Goal: Task Accomplishment & Management: Manage account settings

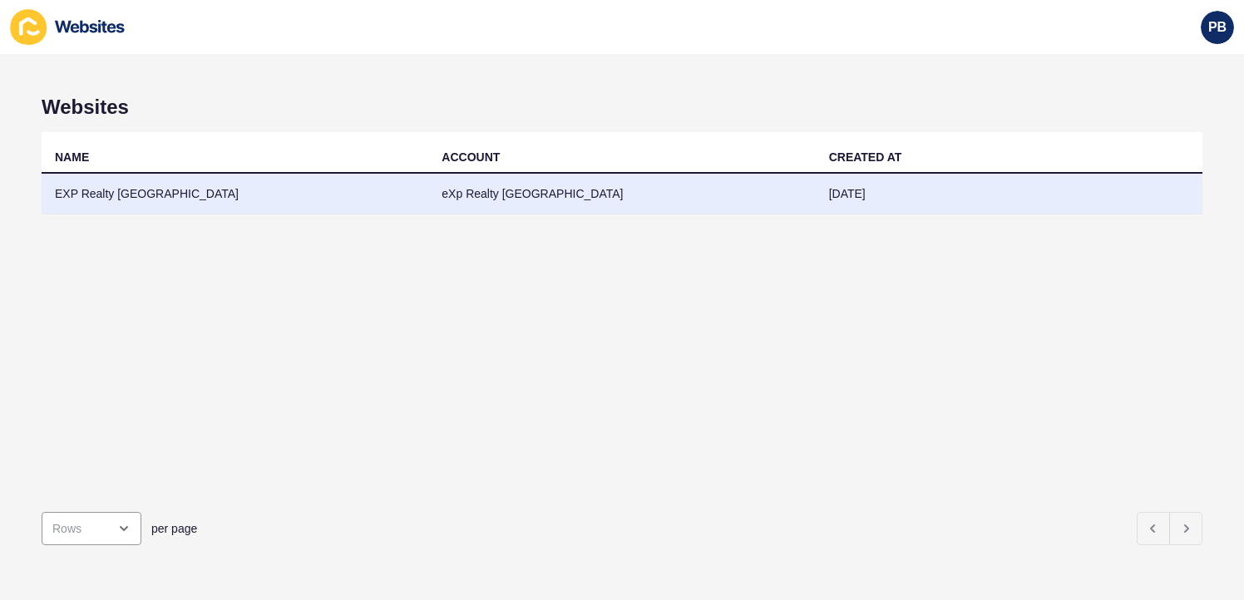
click at [239, 205] on td "EXP Realty [GEOGRAPHIC_DATA]" at bounding box center [235, 194] width 387 height 41
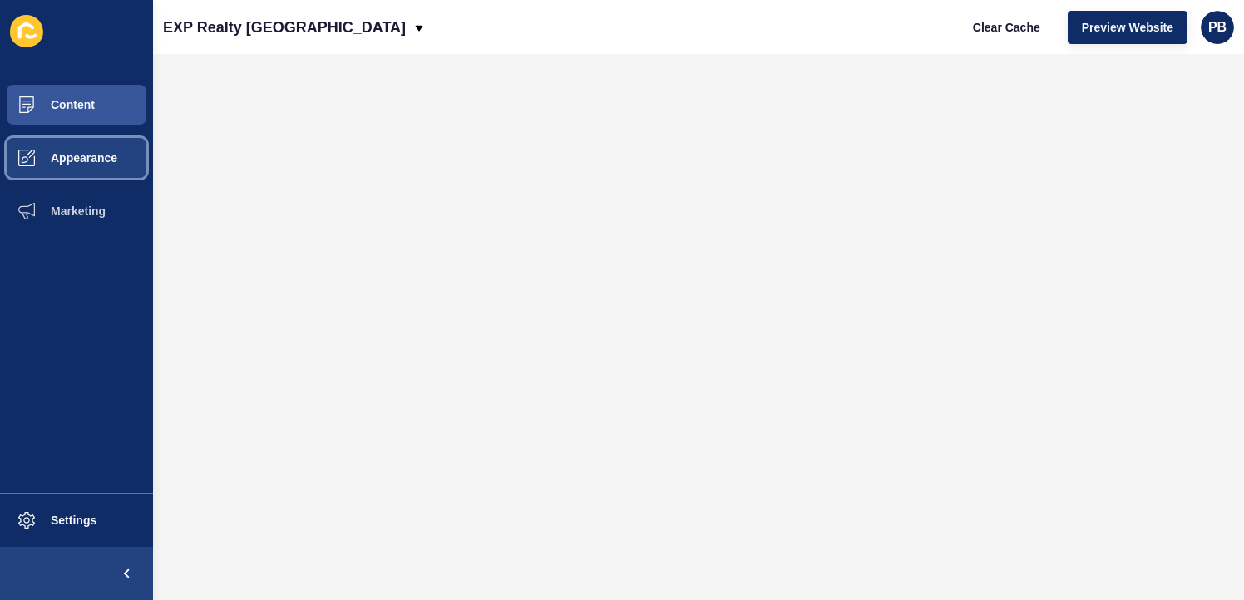
click at [94, 170] on button "Appearance" at bounding box center [76, 157] width 153 height 53
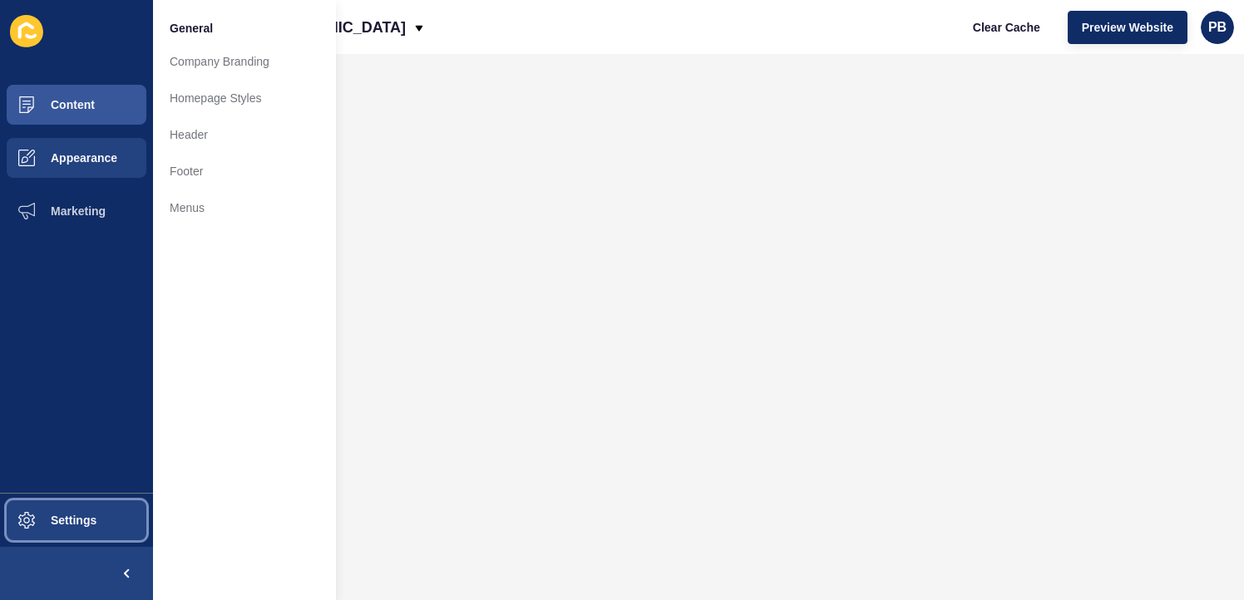
click at [40, 524] on span "Settings" at bounding box center [47, 520] width 99 height 13
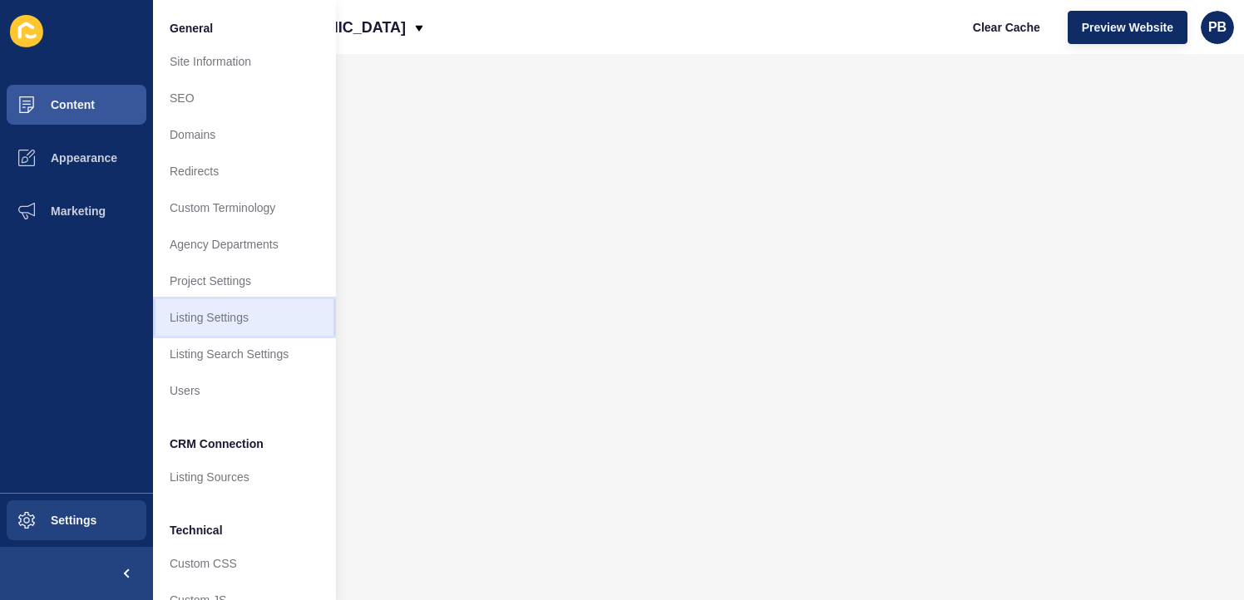
click at [238, 315] on link "Listing Settings" at bounding box center [244, 317] width 183 height 37
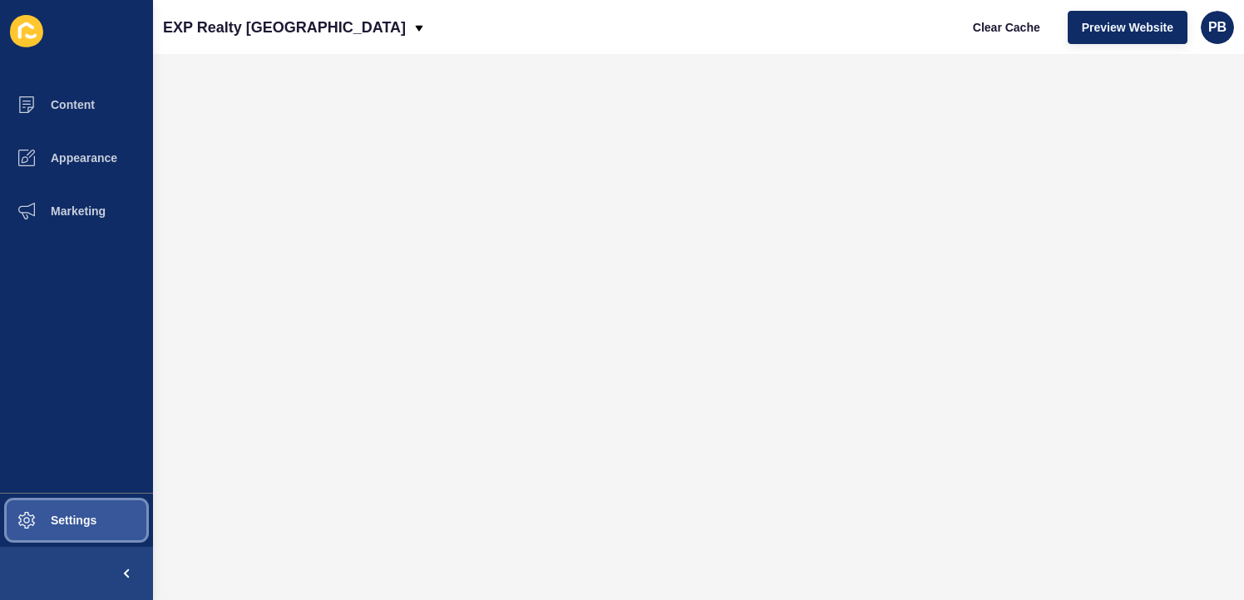
click at [68, 530] on button "Settings" at bounding box center [76, 520] width 153 height 53
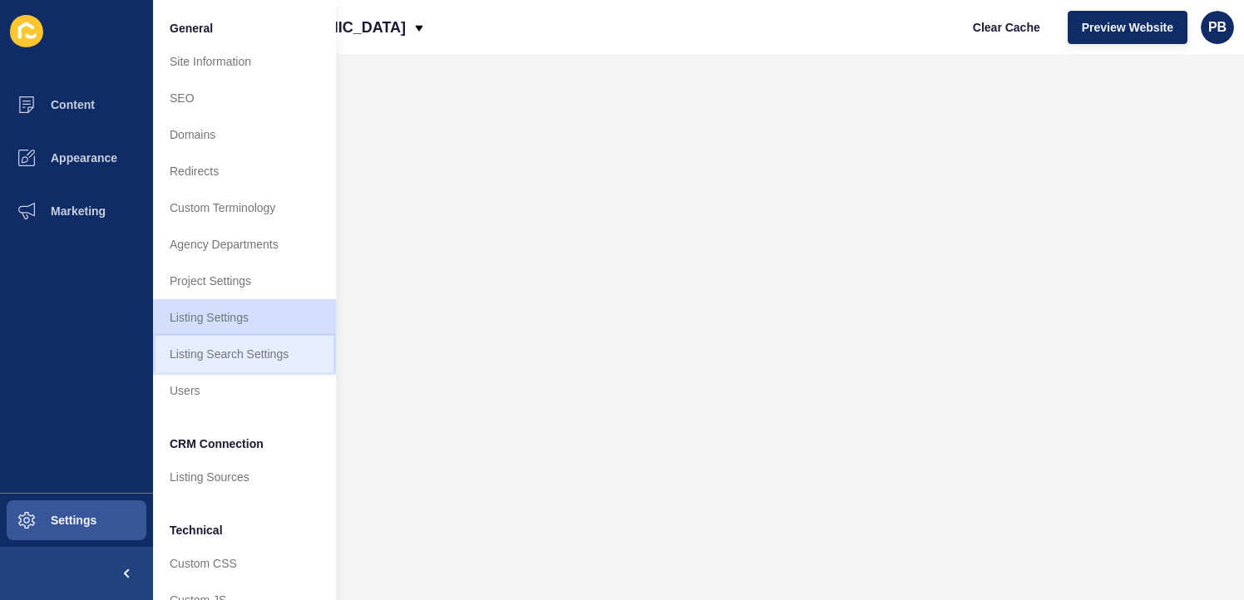
click at [265, 359] on link "Listing Search Settings" at bounding box center [244, 354] width 183 height 37
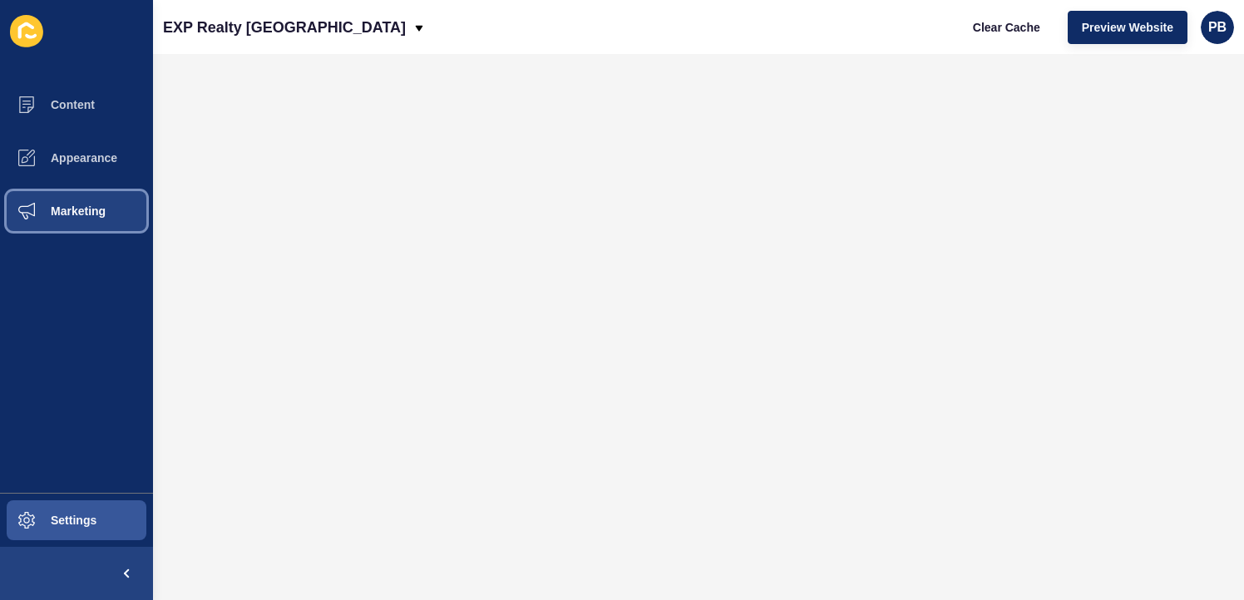
click at [95, 204] on button "Marketing" at bounding box center [76, 211] width 153 height 53
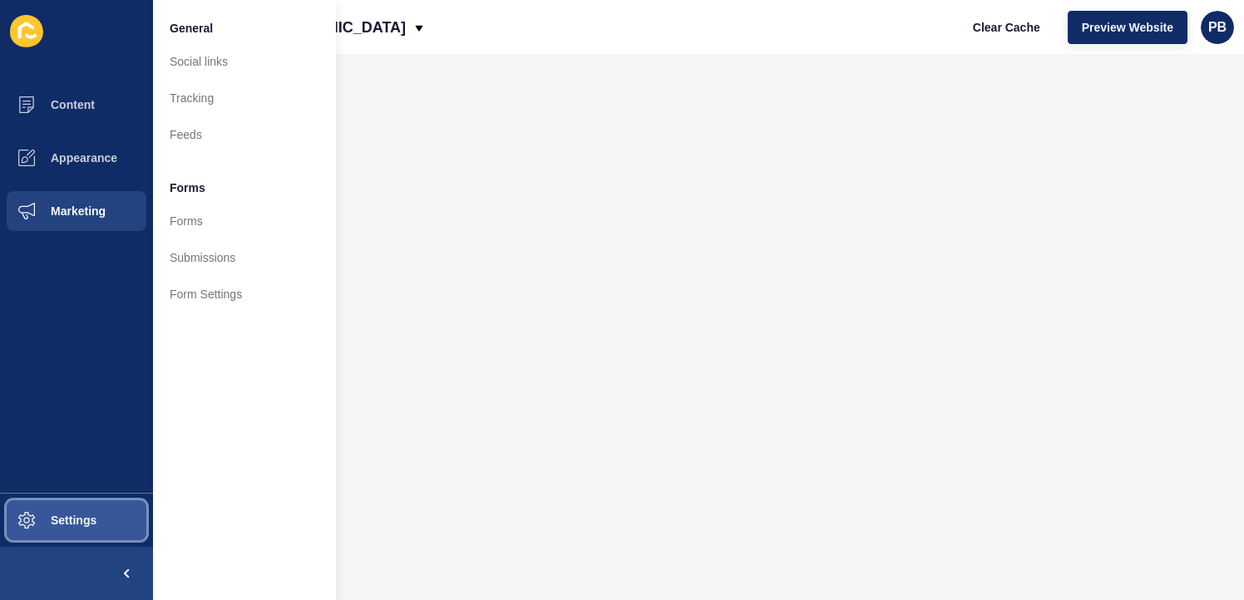
click at [86, 515] on span "Settings" at bounding box center [47, 520] width 99 height 13
